Goal: Task Accomplishment & Management: Use online tool/utility

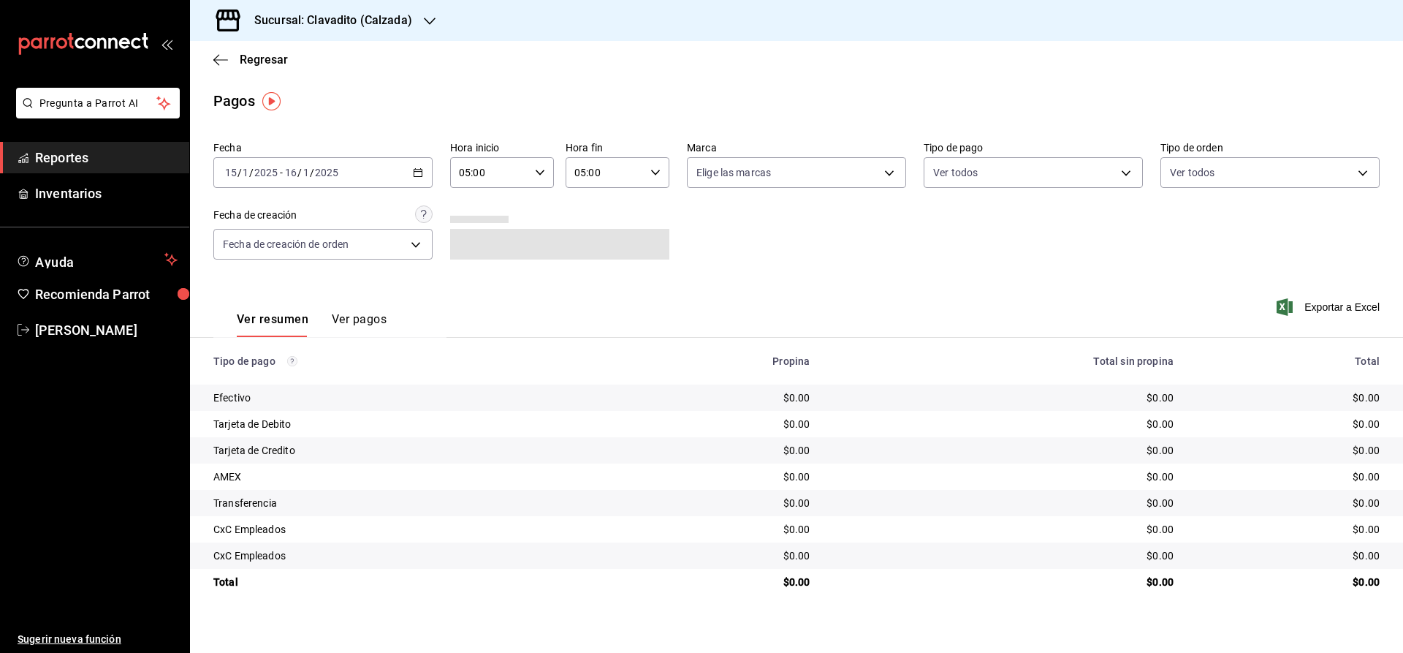
click at [97, 158] on span "Reportes" at bounding box center [106, 158] width 143 height 20
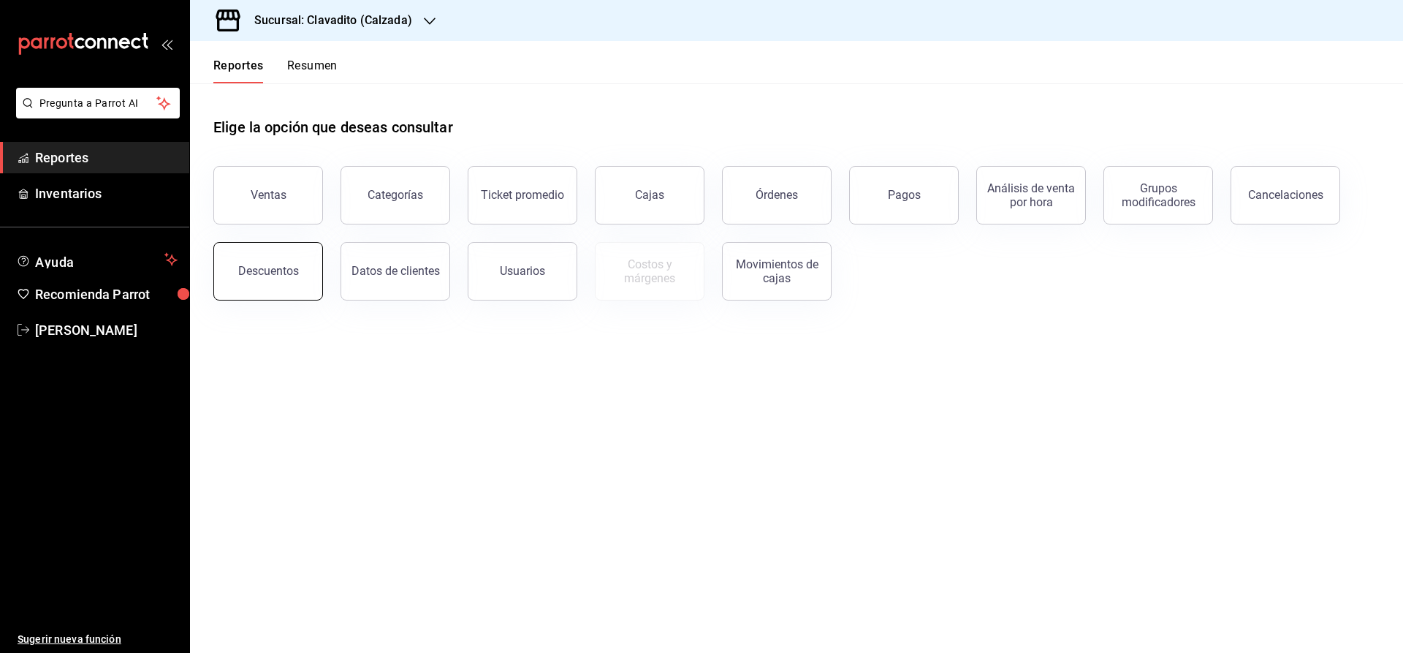
click at [271, 274] on div "Descuentos" at bounding box center [268, 271] width 61 height 14
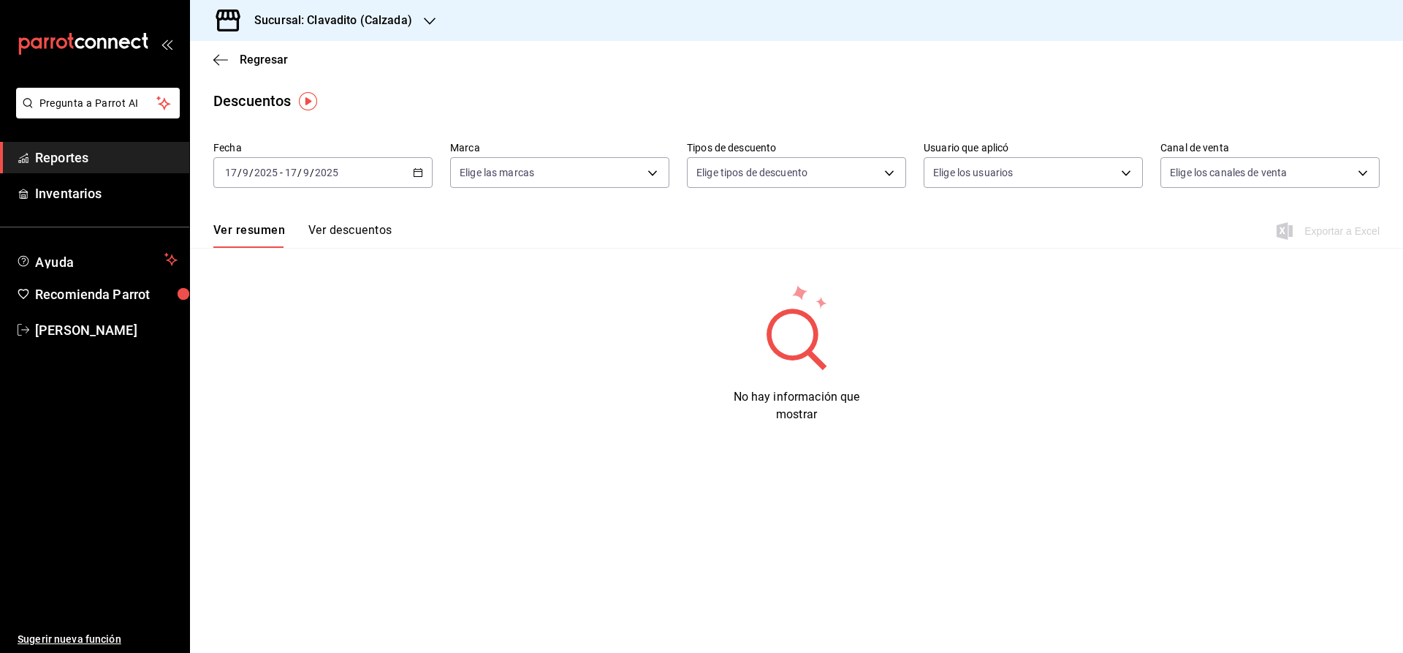
click at [379, 176] on div "[DATE] [DATE] - [DATE] [DATE]" at bounding box center [322, 172] width 219 height 31
click at [298, 377] on span "Rango de fechas" at bounding box center [282, 381] width 113 height 15
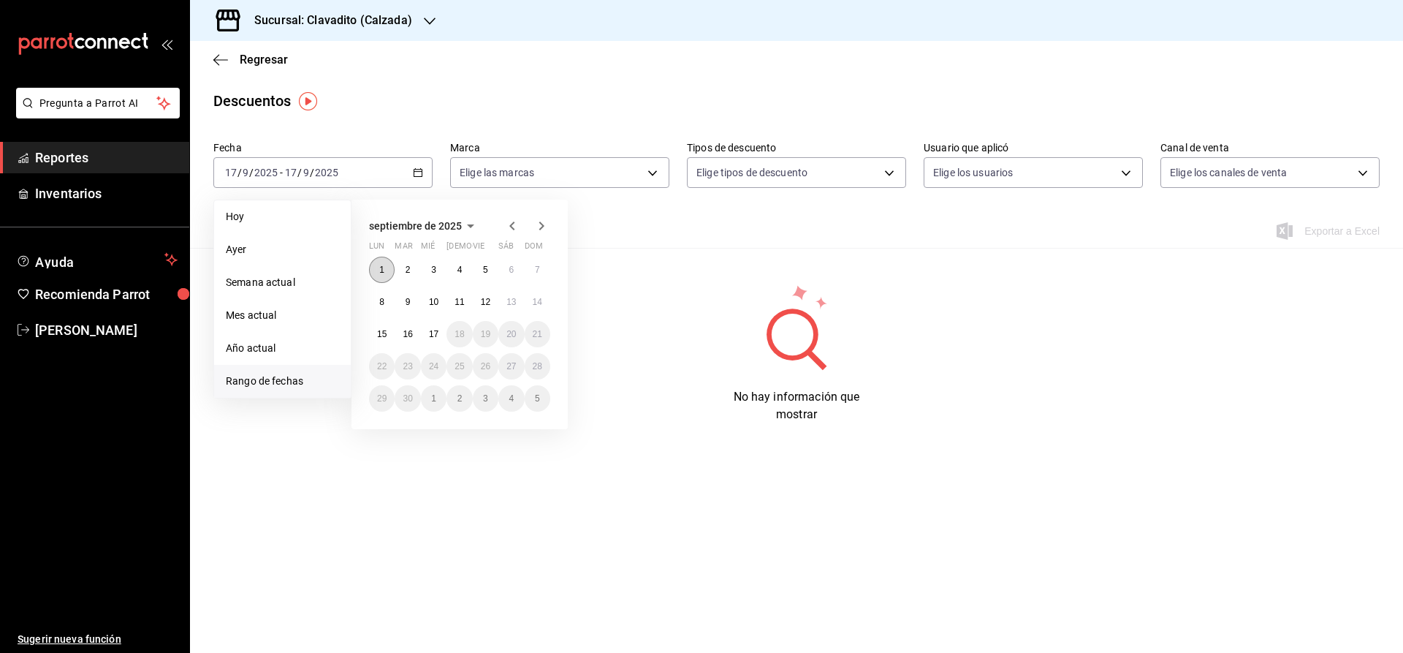
click at [385, 268] on button "1" at bounding box center [382, 270] width 26 height 26
click at [435, 337] on abbr "17" at bounding box center [434, 334] width 10 height 10
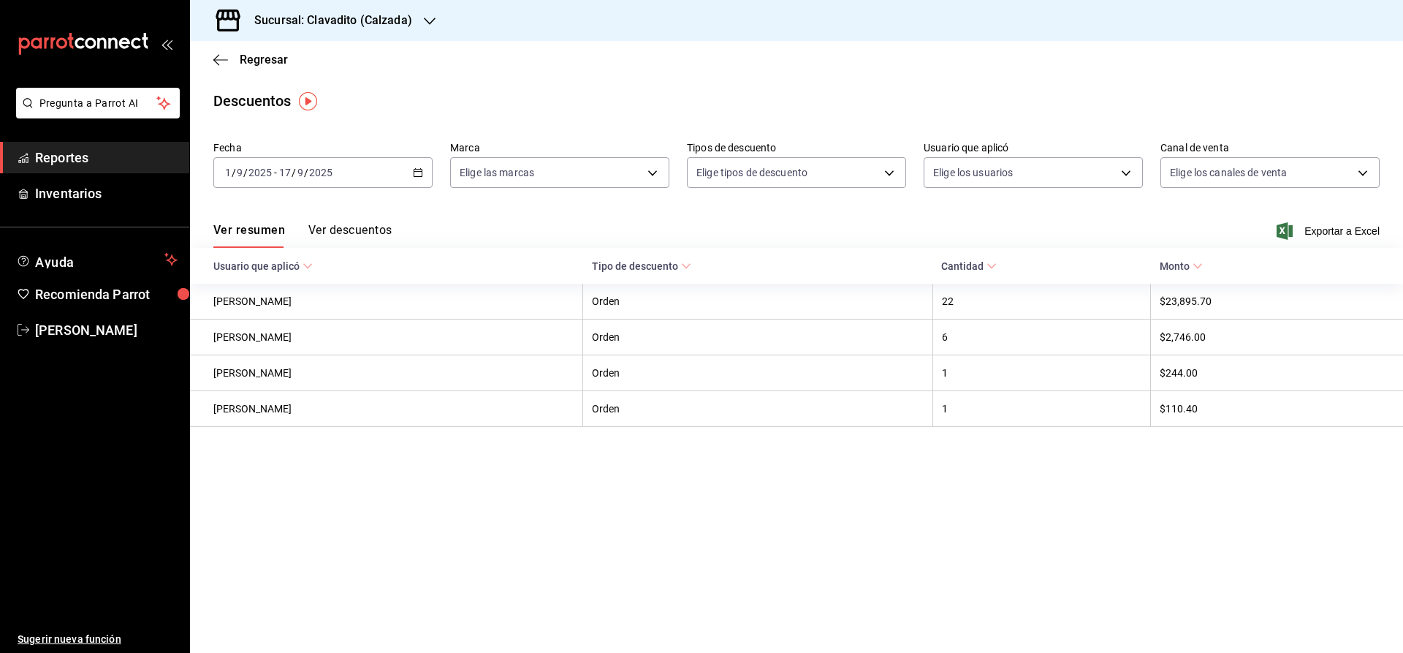
click at [425, 20] on icon "button" at bounding box center [430, 21] width 12 height 12
click at [379, 60] on div "Cuerno (Calzada)" at bounding box center [300, 63] width 196 height 15
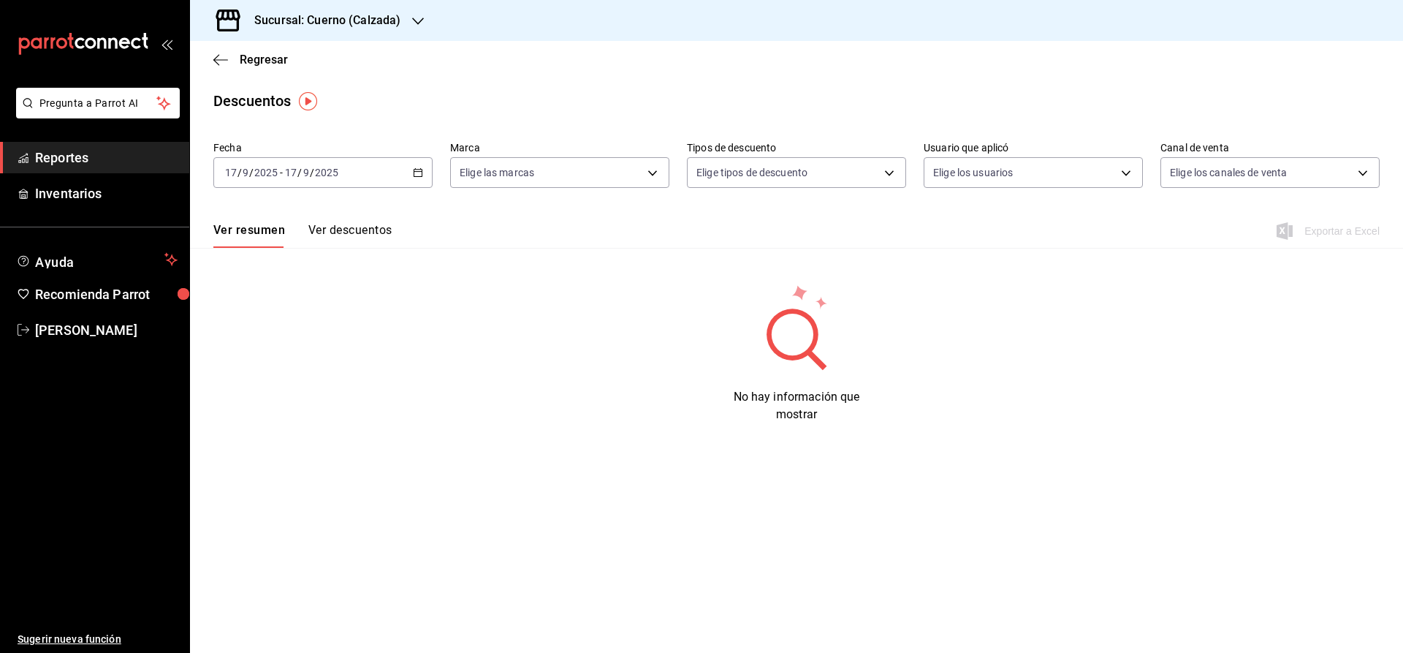
click at [384, 170] on div "[DATE] [DATE] - [DATE] [DATE]" at bounding box center [322, 172] width 219 height 31
click at [268, 364] on li "Año actual" at bounding box center [282, 348] width 137 height 33
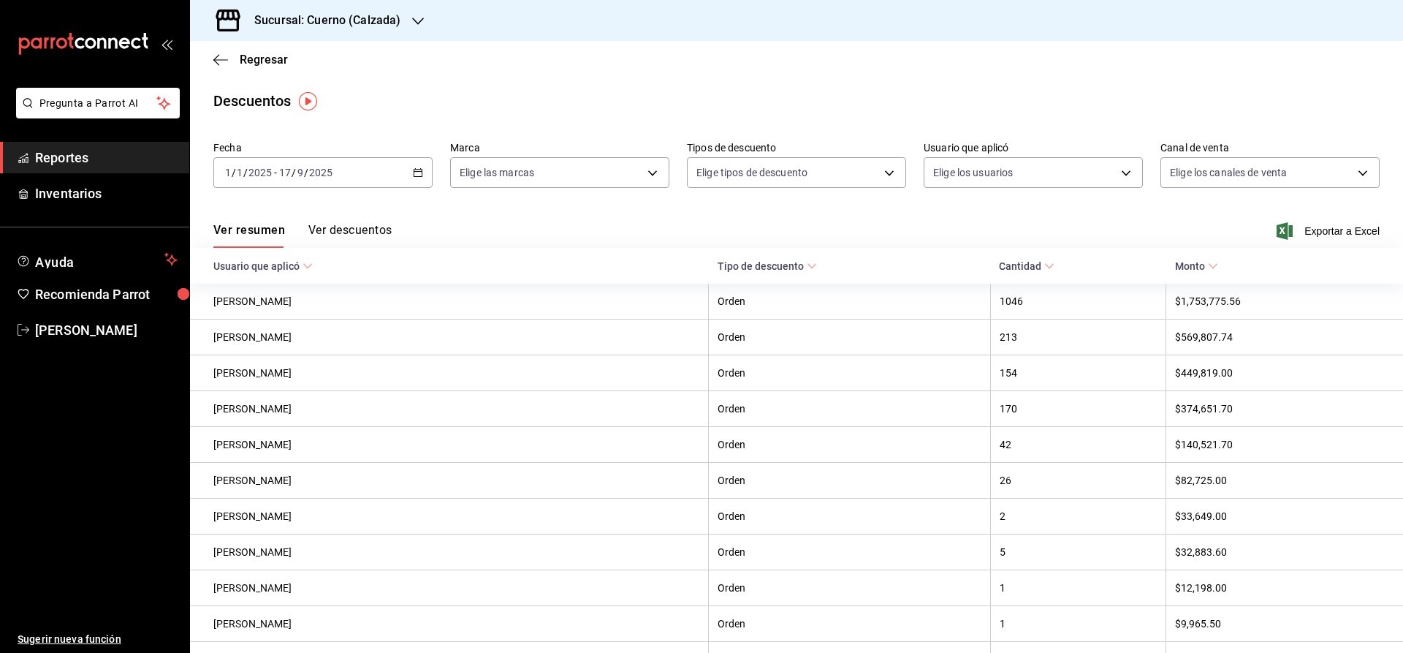
click at [415, 172] on icon "button" at bounding box center [418, 172] width 10 height 10
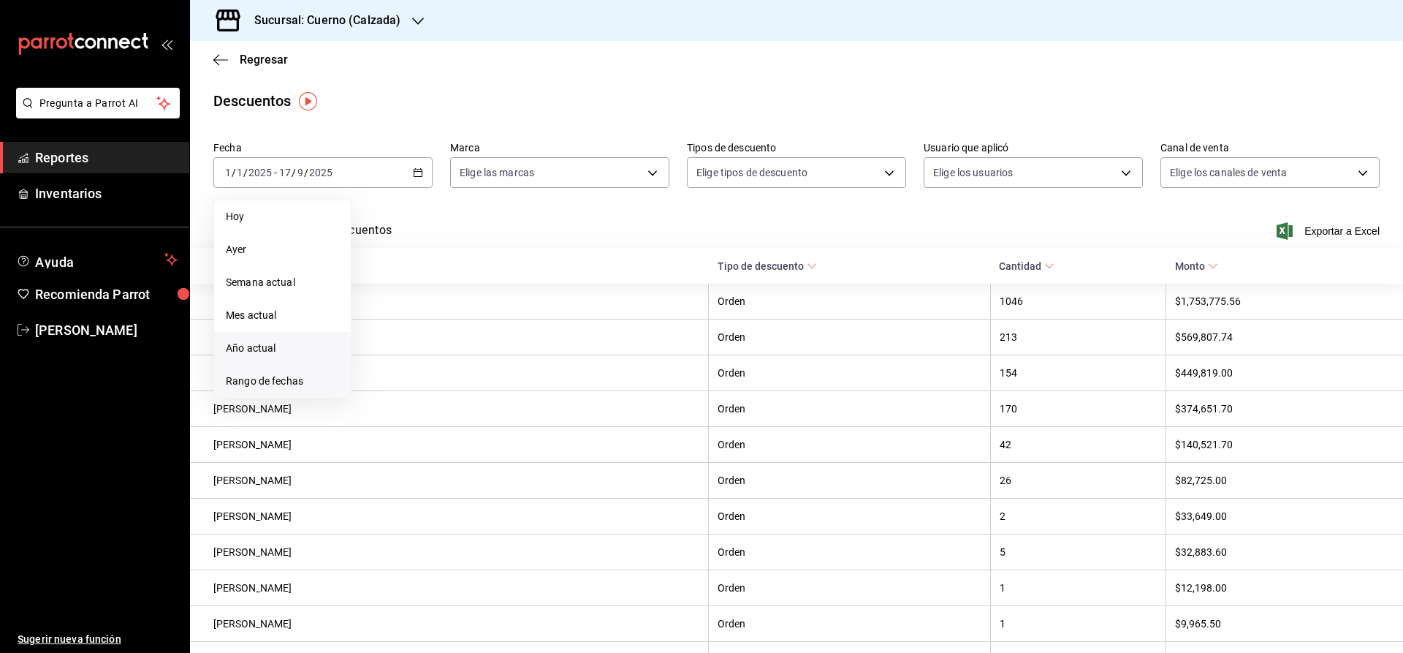
click at [289, 377] on span "Rango de fechas" at bounding box center [282, 381] width 113 height 15
click at [382, 267] on abbr "1" at bounding box center [381, 270] width 5 height 10
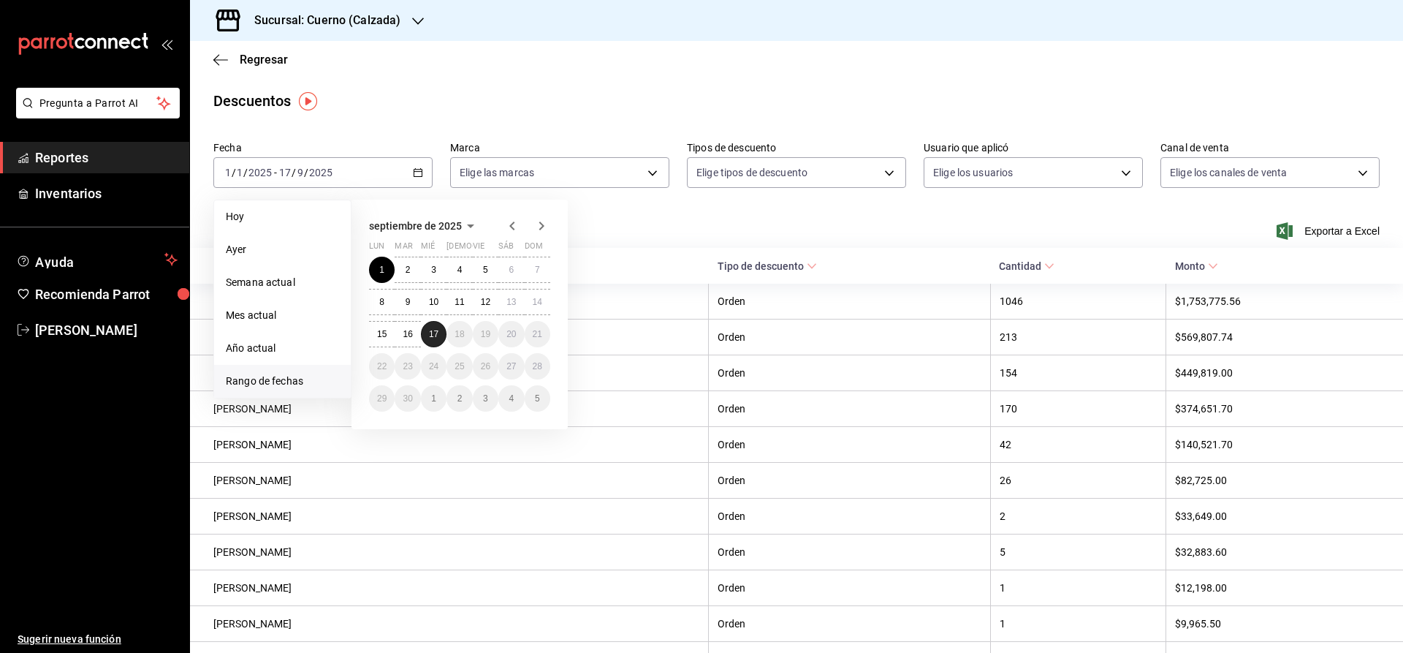
click at [431, 333] on abbr "17" at bounding box center [434, 334] width 10 height 10
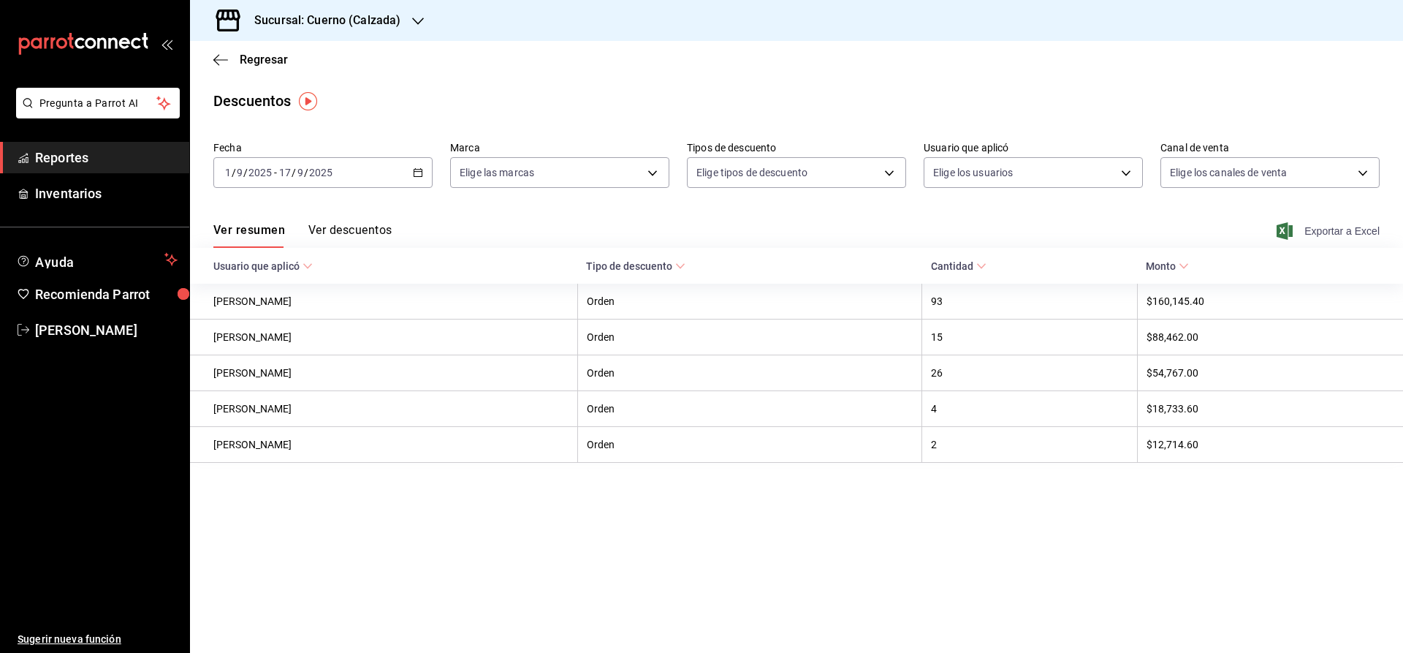
click at [1311, 230] on span "Exportar a Excel" at bounding box center [1330, 231] width 100 height 18
click at [416, 175] on icon "button" at bounding box center [418, 172] width 10 height 10
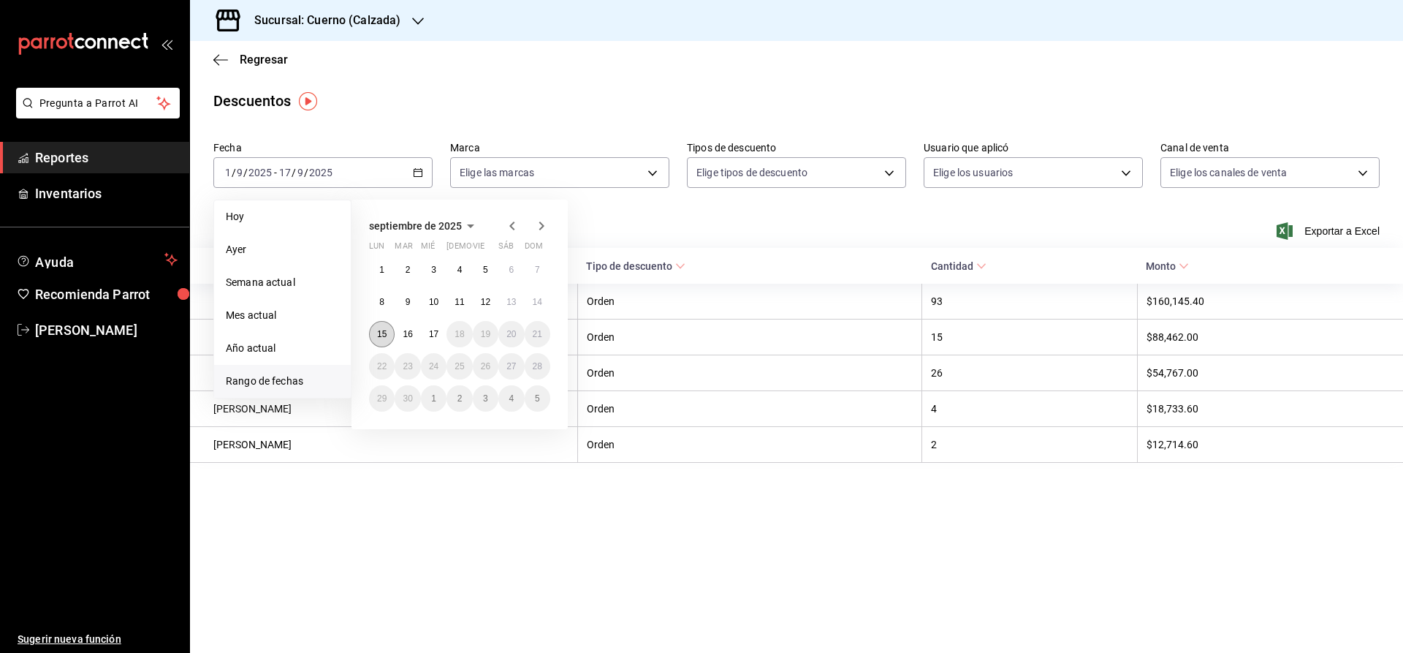
click at [379, 337] on abbr "15" at bounding box center [382, 334] width 10 height 10
click at [439, 333] on abbr "17" at bounding box center [434, 334] width 10 height 10
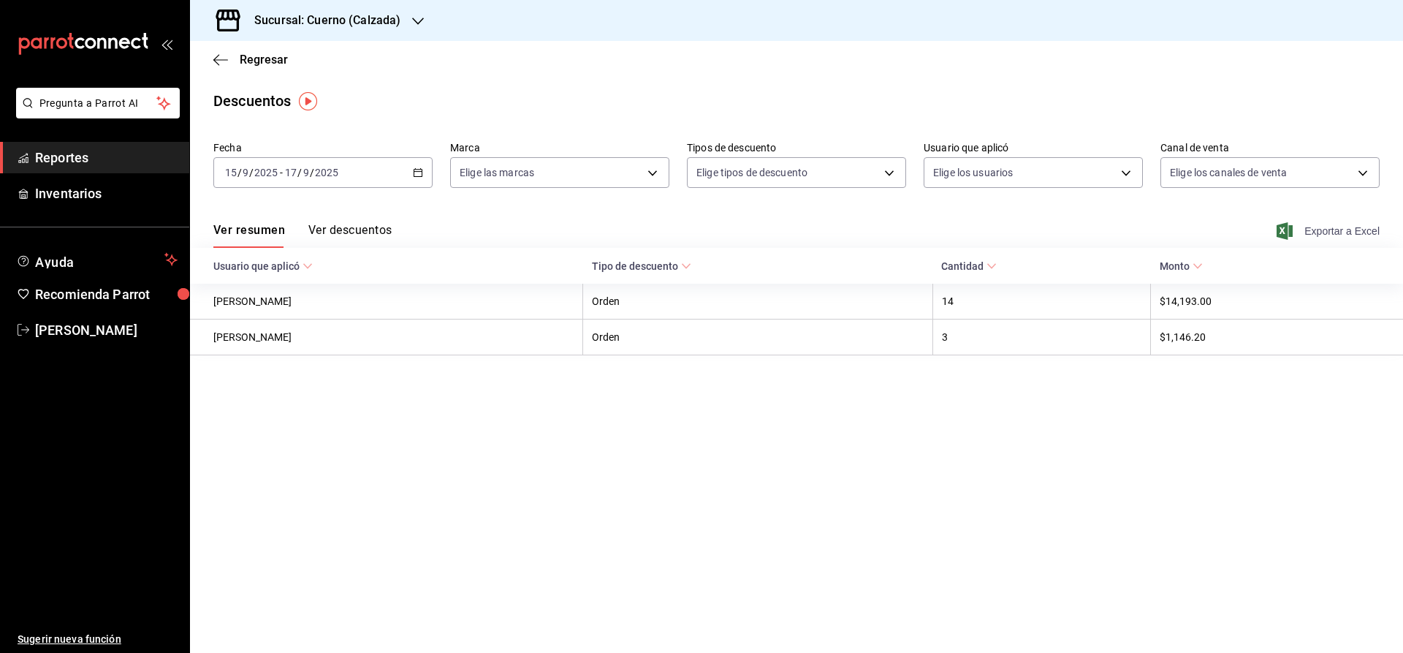
click at [1320, 234] on span "Exportar a Excel" at bounding box center [1330, 231] width 100 height 18
click at [416, 167] on div "[DATE] [DATE] - [DATE] [DATE]" at bounding box center [322, 172] width 219 height 31
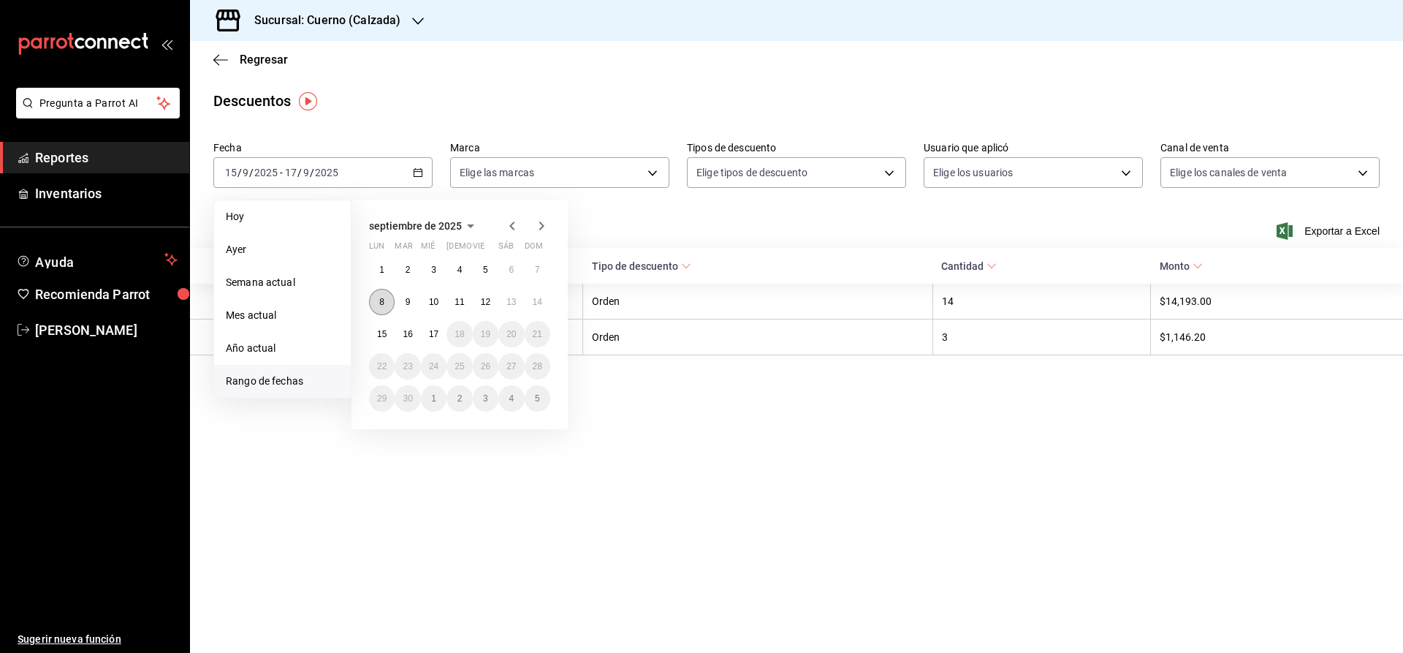
click at [382, 300] on abbr "8" at bounding box center [381, 302] width 5 height 10
click at [432, 333] on abbr "17" at bounding box center [434, 334] width 10 height 10
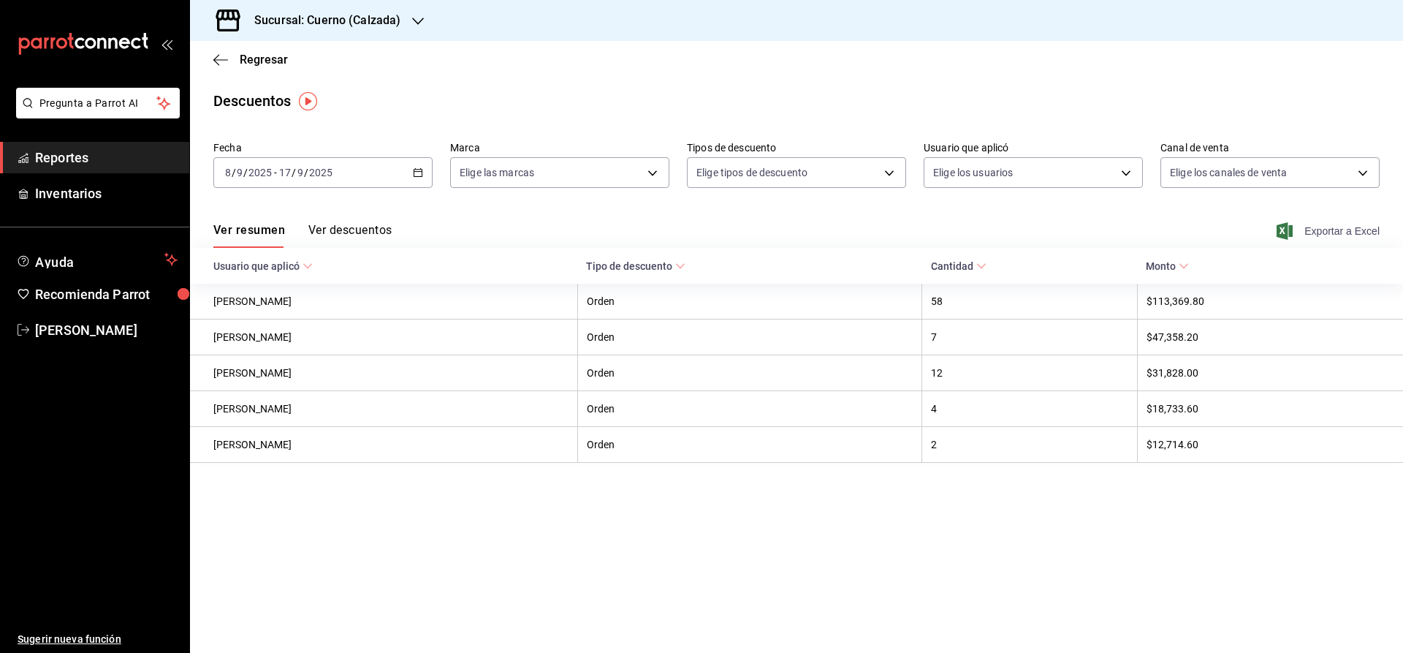
click at [1324, 232] on span "Exportar a Excel" at bounding box center [1330, 231] width 100 height 18
